Goal: Task Accomplishment & Management: Manage account settings

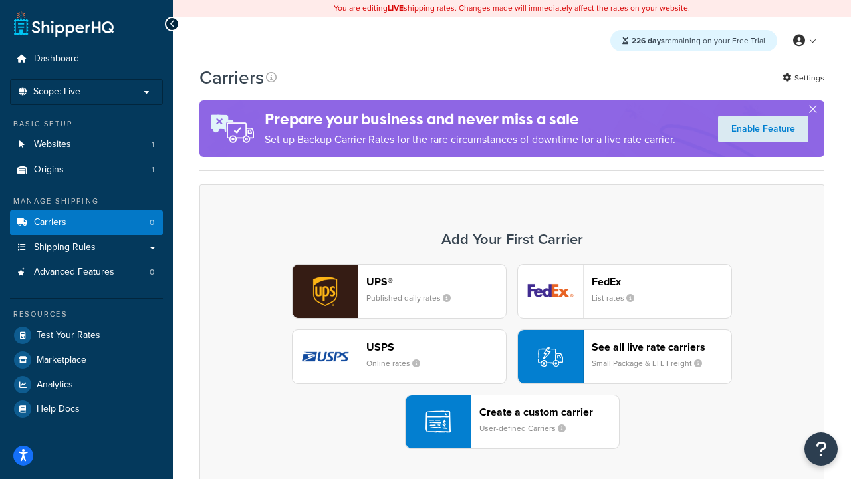
click at [512, 356] on div "UPS® Published daily rates FedEx List rates USPS Online rates See all live rate…" at bounding box center [511, 356] width 597 height 185
click at [662, 281] on header "FedEx" at bounding box center [662, 281] width 140 height 13
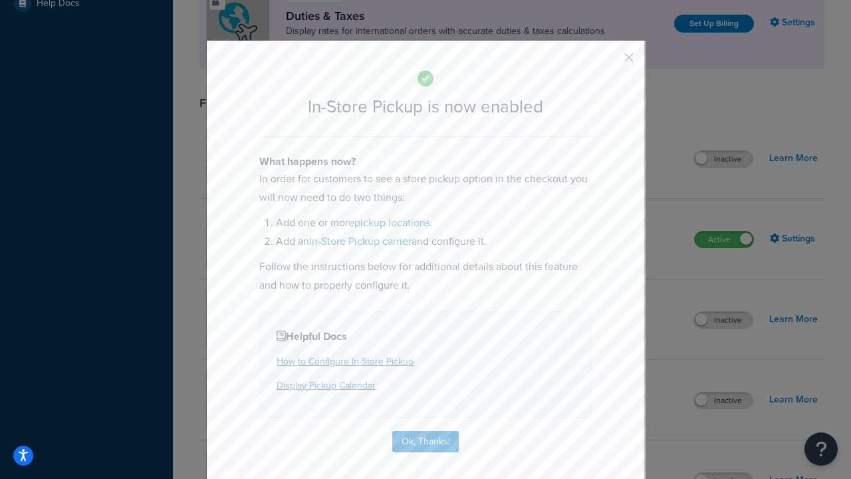
click at [609, 62] on button "button" at bounding box center [609, 62] width 3 height 3
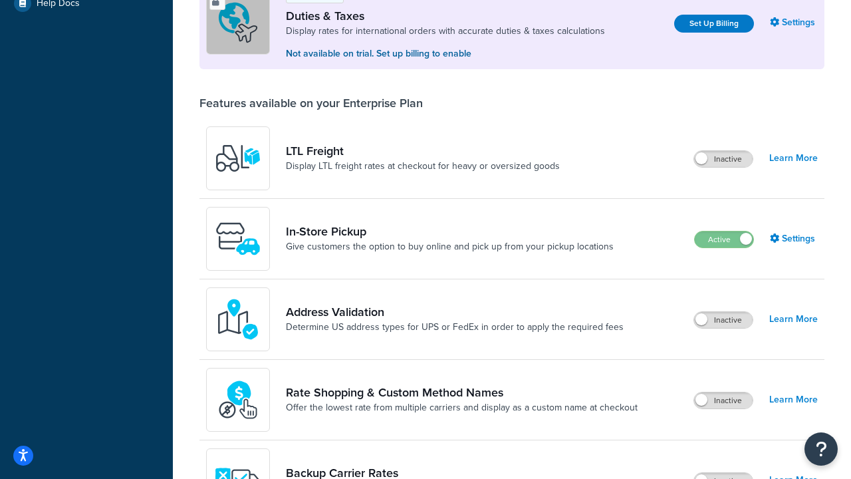
scroll to position [406, 0]
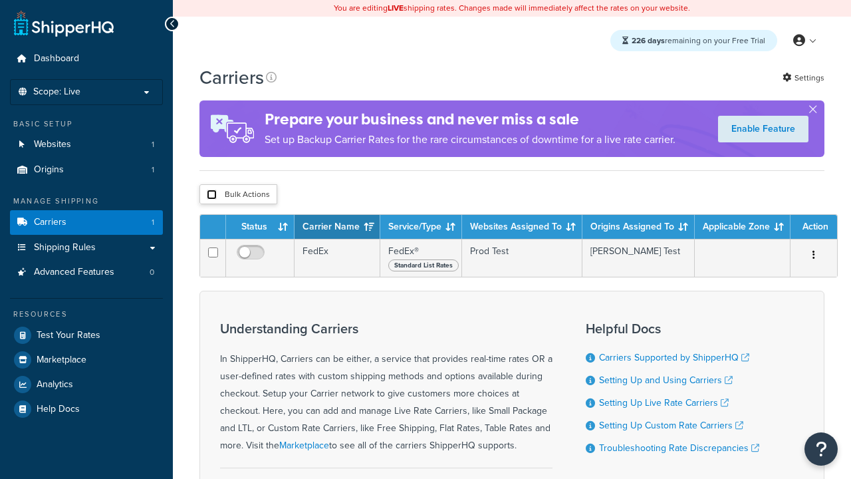
click at [211, 196] on input "checkbox" at bounding box center [212, 195] width 10 height 10
checkbox input "true"
click at [0, 0] on button "Delete" at bounding box center [0, 0] width 0 height 0
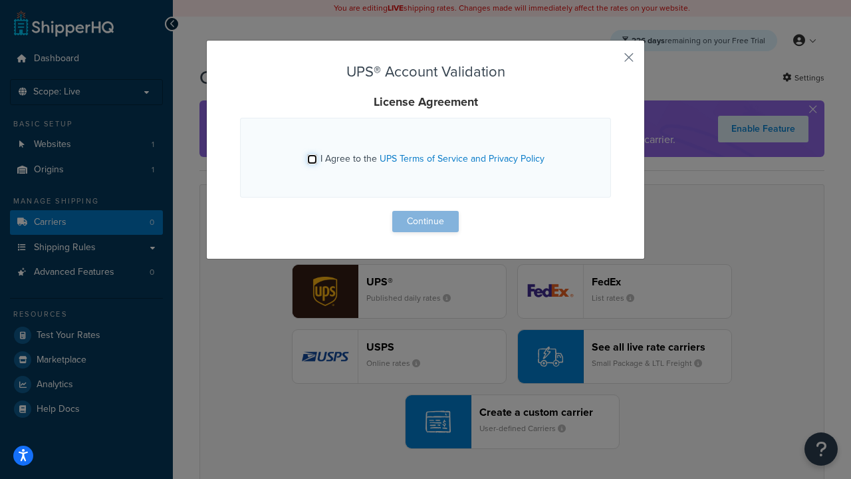
click at [312, 159] on input "I Agree to the UPS Terms of Service and Privacy Policy" at bounding box center [312, 159] width 10 height 10
checkbox input "true"
click at [426, 221] on button "Continue" at bounding box center [425, 221] width 66 height 21
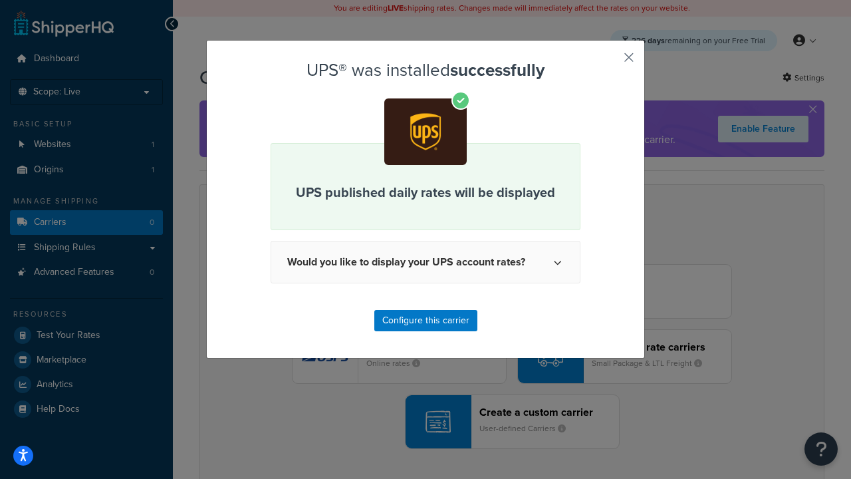
click at [609, 62] on button "button" at bounding box center [609, 62] width 3 height 3
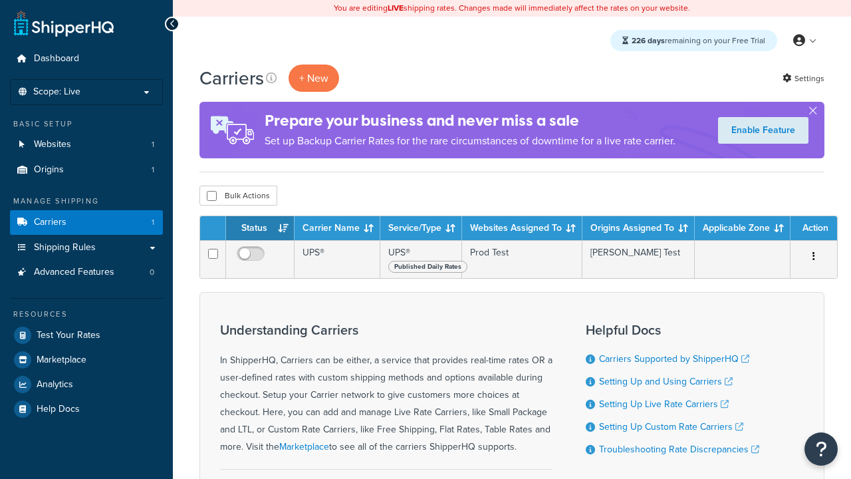
click at [260, 229] on th "Status" at bounding box center [260, 228] width 68 height 24
click at [337, 229] on th "Carrier Name" at bounding box center [338, 228] width 86 height 24
click at [421, 229] on th "Service/Type" at bounding box center [421, 228] width 82 height 24
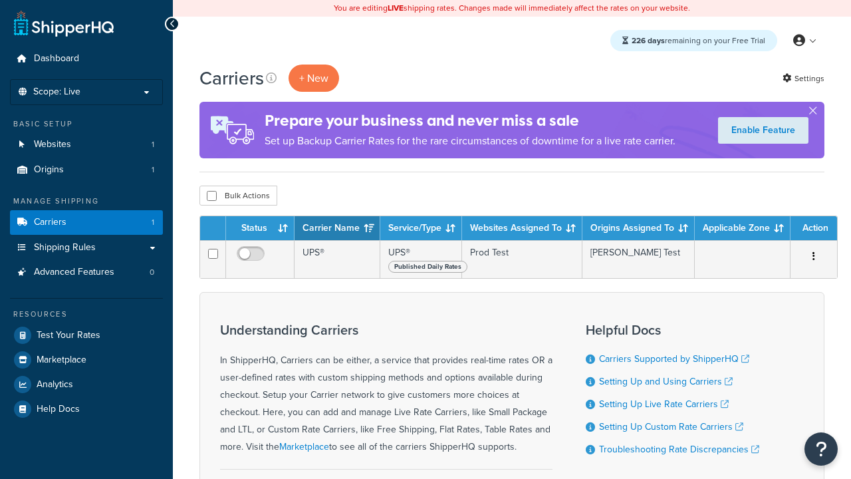
click at [522, 229] on th "Websites Assigned To" at bounding box center [522, 228] width 120 height 24
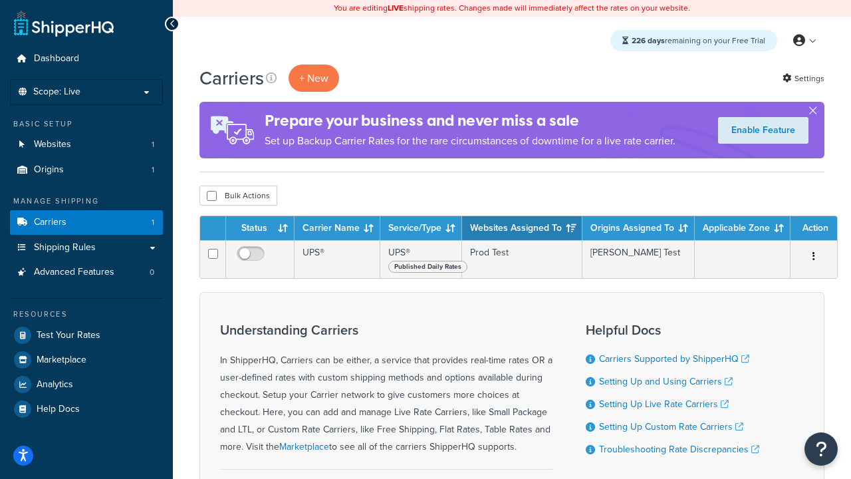
click at [638, 229] on th "Origins Assigned To" at bounding box center [638, 228] width 112 height 24
click at [743, 229] on th "Applicable Zone" at bounding box center [743, 228] width 96 height 24
click at [814, 229] on th "Action" at bounding box center [814, 228] width 47 height 24
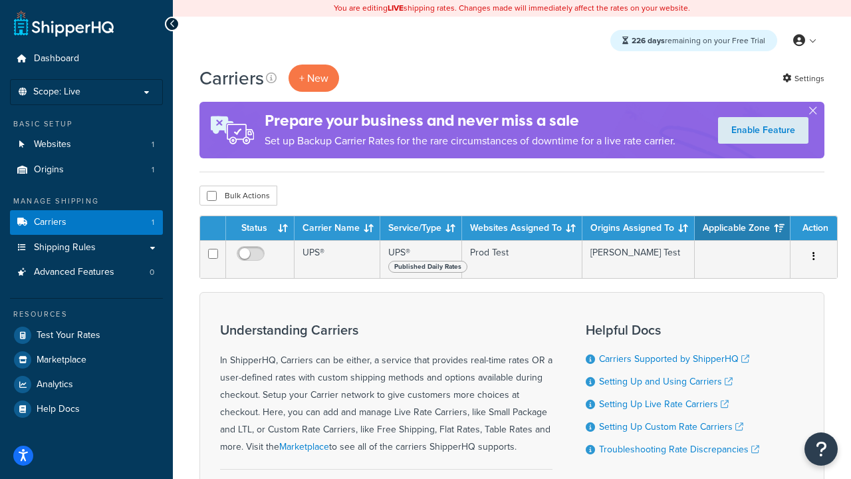
click at [814, 229] on th "Action" at bounding box center [814, 228] width 47 height 24
click at [271, 78] on icon at bounding box center [271, 77] width 11 height 11
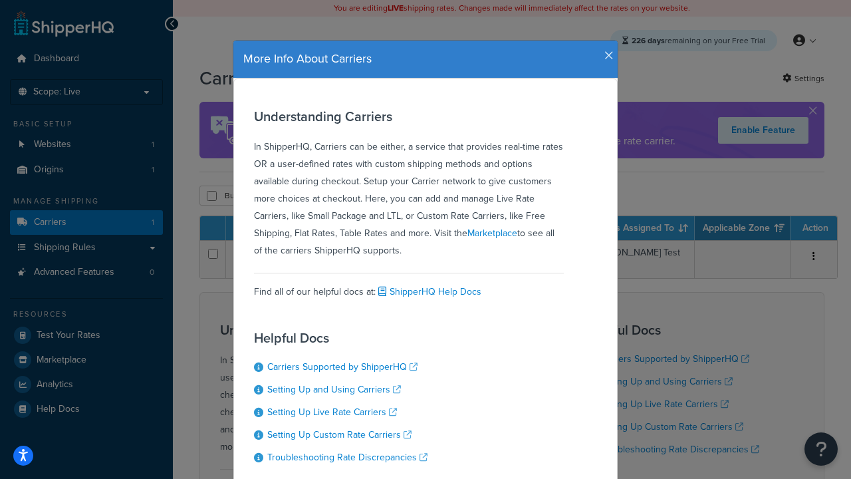
click at [606, 51] on icon "button" at bounding box center [608, 56] width 9 height 12
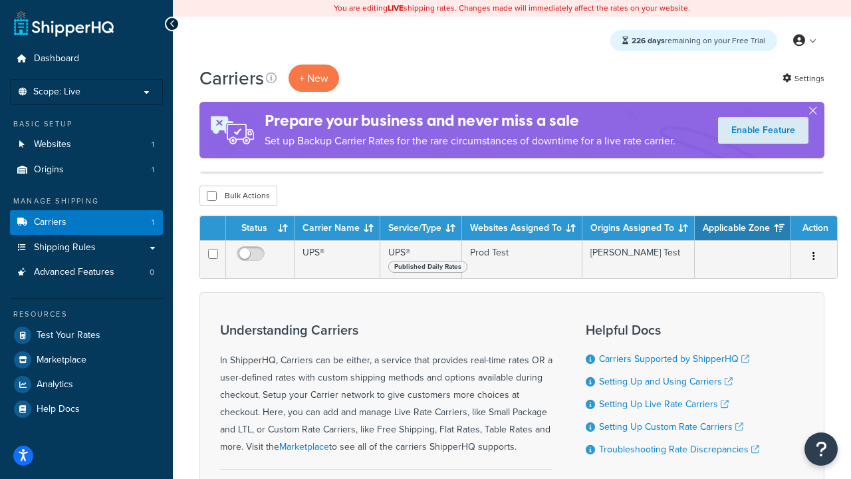
scroll to position [140, 0]
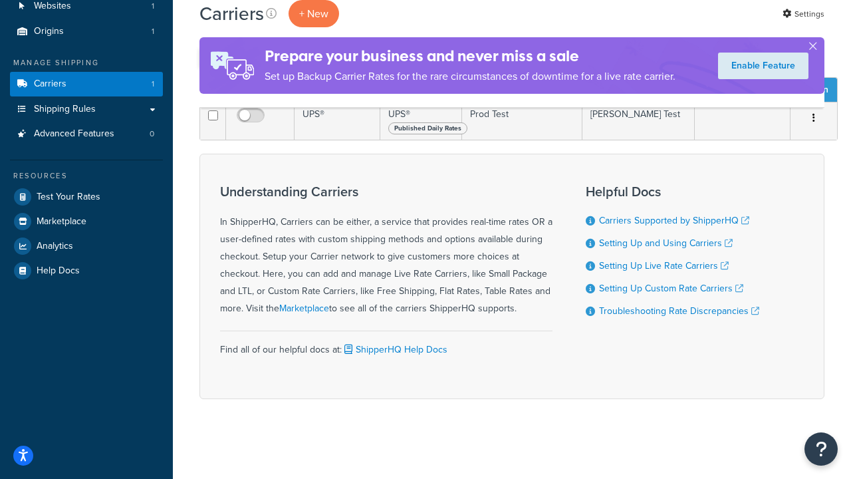
click at [211, 63] on input "checkbox" at bounding box center [212, 58] width 10 height 10
checkbox input "true"
click at [0, 0] on button "Delete" at bounding box center [0, 0] width 0 height 0
